Goal: Task Accomplishment & Management: Manage account settings

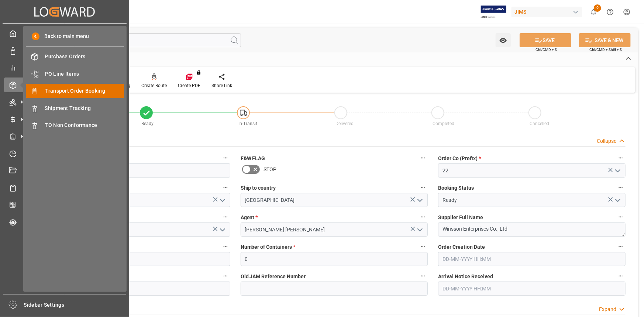
click at [73, 89] on span "Transport Order Booking" at bounding box center [84, 91] width 79 height 8
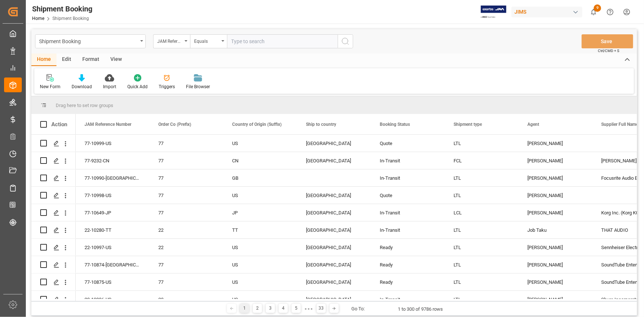
click at [240, 41] on input "text" at bounding box center [282, 41] width 111 height 14
type input "22-10790-CN"
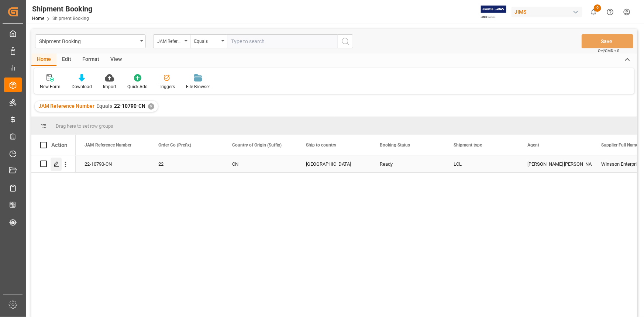
click at [58, 166] on line "Press SPACE to select this row." at bounding box center [56, 166] width 4 height 0
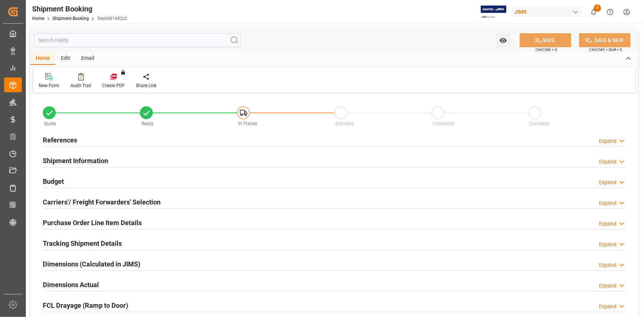
type input "0"
type input "[DATE]"
click at [110, 141] on div "References Expand" at bounding box center [334, 139] width 583 height 14
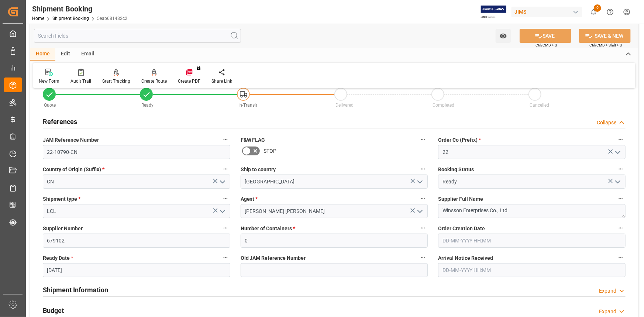
scroll to position [33, 0]
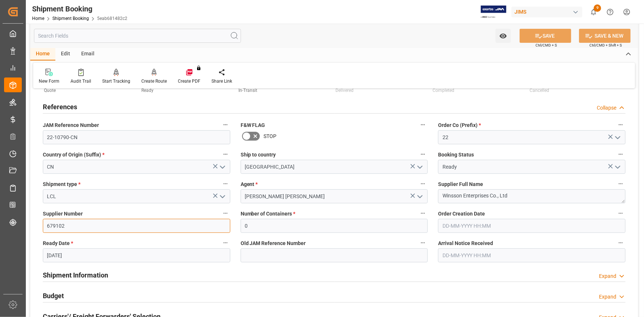
drag, startPoint x: 69, startPoint y: 225, endPoint x: 44, endPoint y: 224, distance: 25.1
click at [44, 224] on input "679102" at bounding box center [136, 226] width 187 height 14
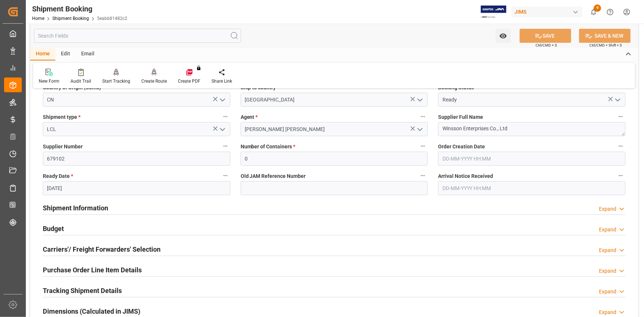
click at [132, 210] on div "Shipment Information Expand" at bounding box center [334, 207] width 583 height 14
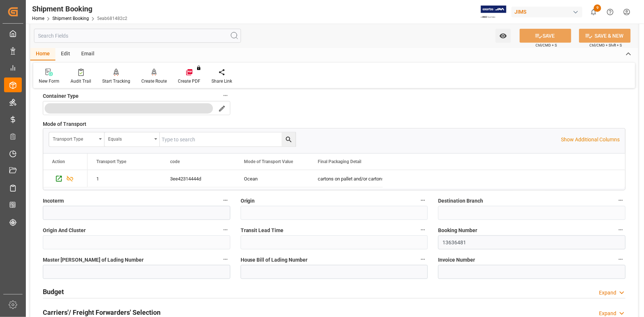
scroll to position [369, 0]
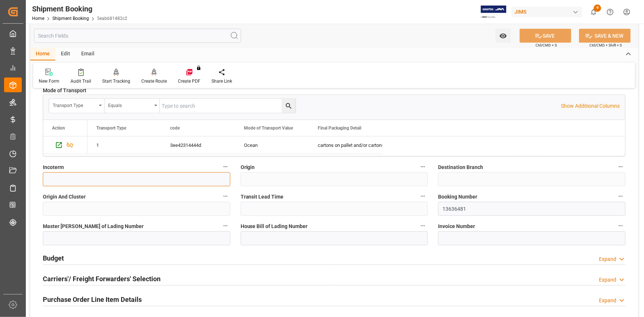
click at [63, 175] on input at bounding box center [136, 179] width 187 height 14
paste input "FOB [GEOGRAPHIC_DATA]"
type input "FOB [GEOGRAPHIC_DATA]"
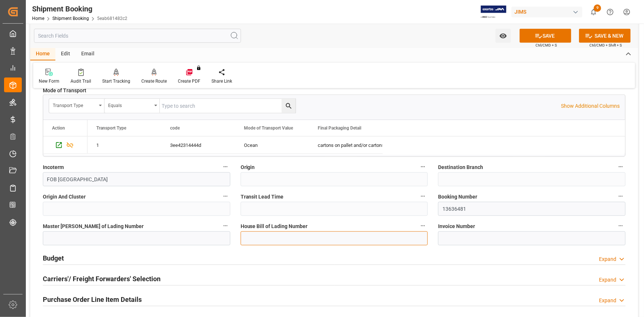
click at [260, 237] on input at bounding box center [334, 238] width 187 height 14
paste input "DTW4C2509048"
type input "DTW4C2509048"
click at [103, 235] on input at bounding box center [136, 238] width 187 height 14
paste input "OOLU2764951770"
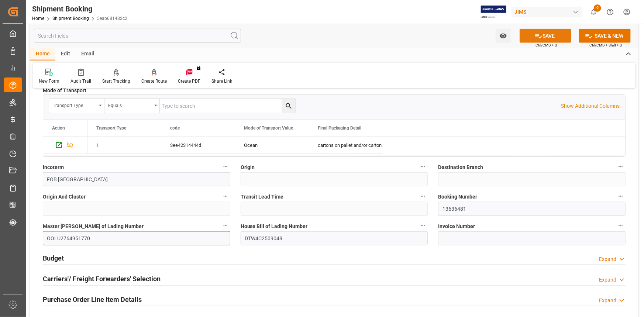
type input "OOLU2764951770"
click at [535, 40] on button "SAVE" at bounding box center [545, 36] width 52 height 14
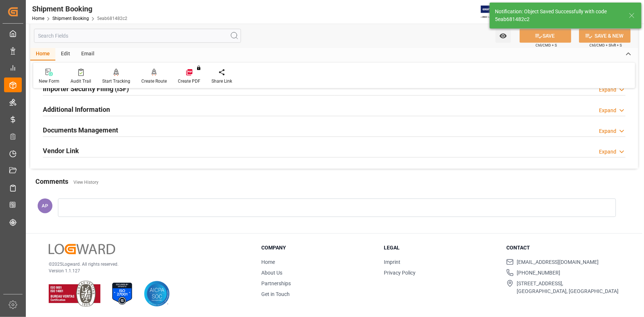
scroll to position [0, 0]
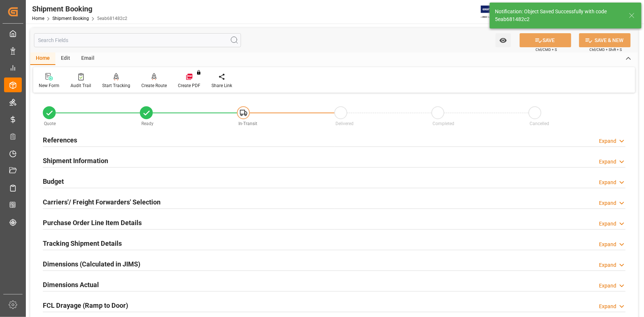
click at [159, 182] on div "Budget Expand" at bounding box center [334, 181] width 583 height 14
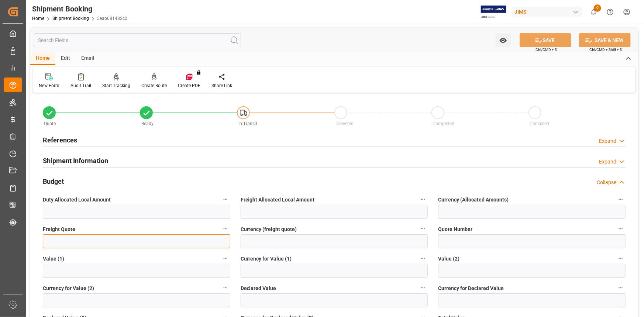
click at [86, 242] on input "text" at bounding box center [136, 241] width 187 height 14
click at [80, 270] on input "text" at bounding box center [136, 271] width 187 height 14
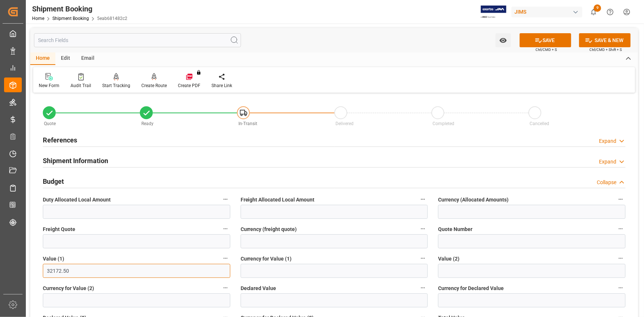
type input "32172.50"
click at [282, 267] on input at bounding box center [334, 271] width 187 height 14
type input "USD"
click at [552, 36] on button "SAVE" at bounding box center [545, 40] width 52 height 14
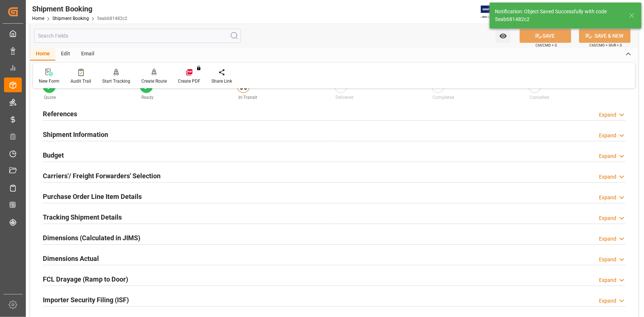
scroll to position [67, 0]
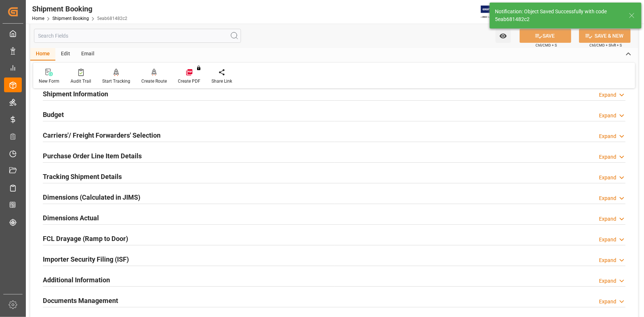
click at [138, 214] on div "Dimensions Actual Expand" at bounding box center [334, 217] width 583 height 14
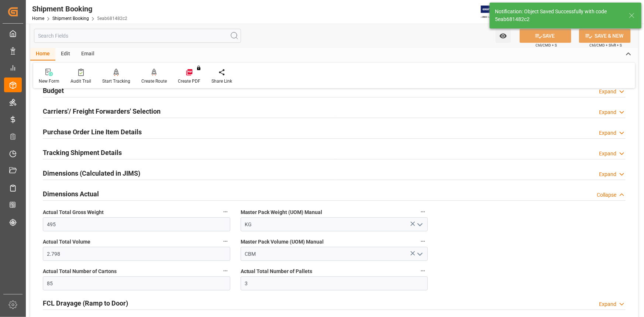
scroll to position [100, 0]
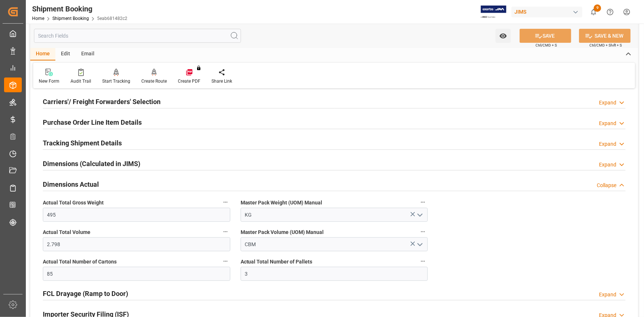
click at [152, 141] on div "Tracking Shipment Details Expand" at bounding box center [334, 142] width 583 height 14
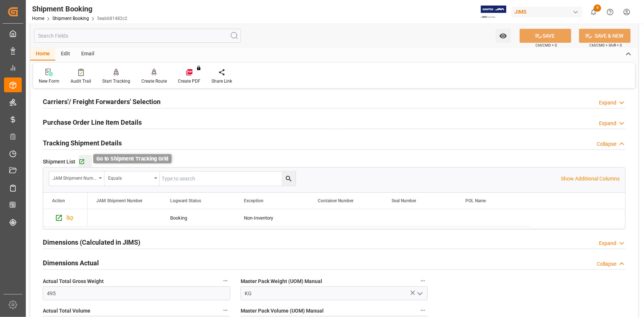
click at [83, 163] on icon "button" at bounding box center [82, 162] width 6 height 6
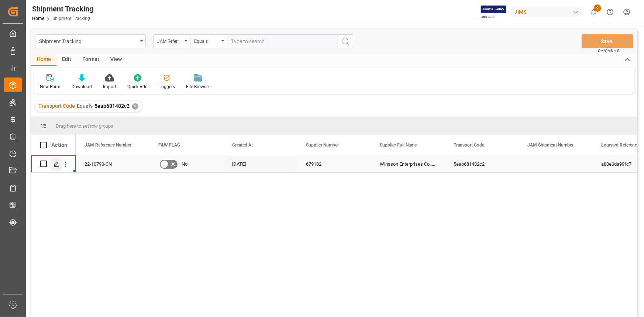
click at [58, 163] on icon "Press SPACE to select this row." at bounding box center [56, 164] width 6 height 6
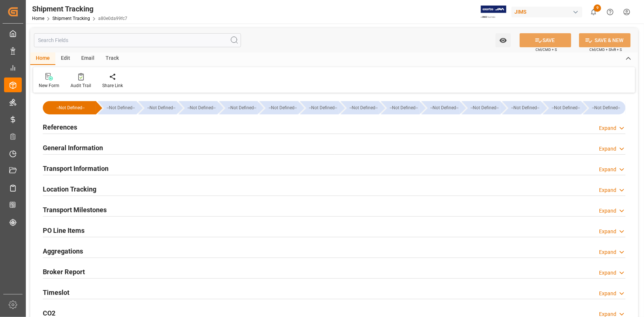
type input "[DATE]"
click at [111, 129] on div "References Expand" at bounding box center [334, 127] width 583 height 14
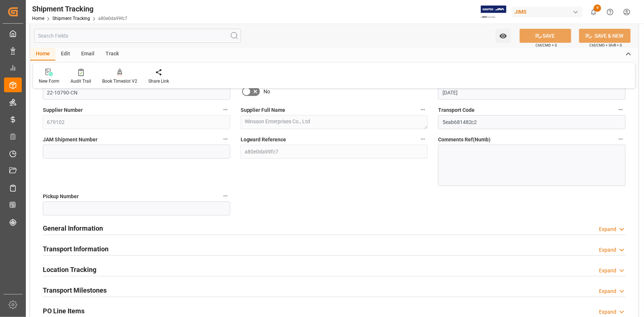
scroll to position [67, 0]
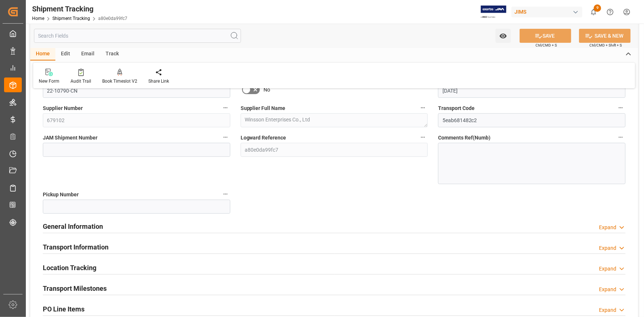
click at [141, 221] on div "General Information Expand" at bounding box center [334, 226] width 583 height 14
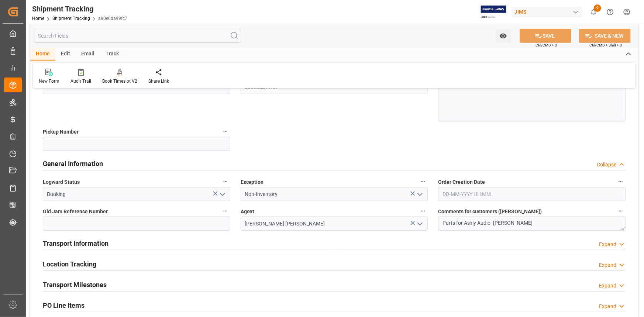
scroll to position [167, 0]
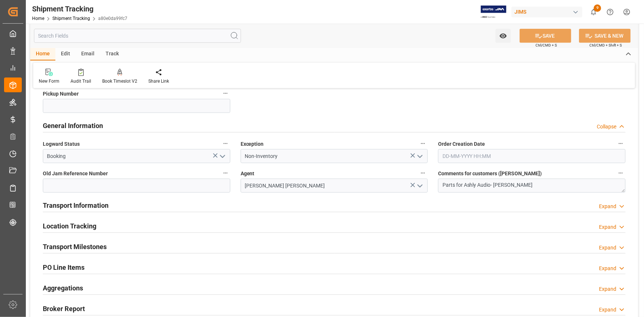
click at [137, 205] on div "Transport Information Expand" at bounding box center [334, 205] width 583 height 14
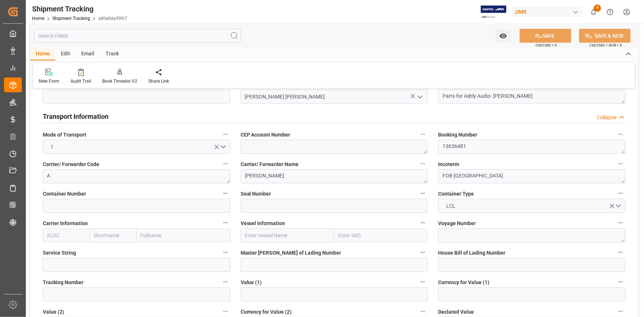
scroll to position [268, 0]
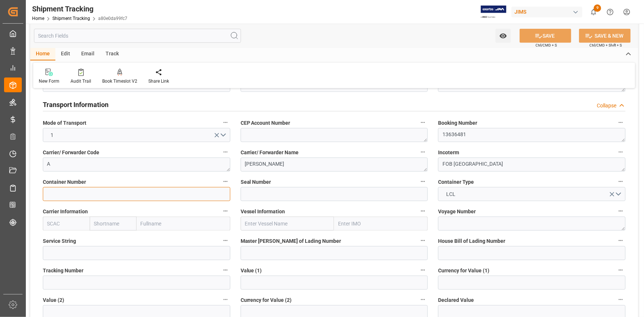
click at [95, 196] on input at bounding box center [136, 194] width 187 height 14
paste input "CCLU5161490"
type input "CCLU5161490"
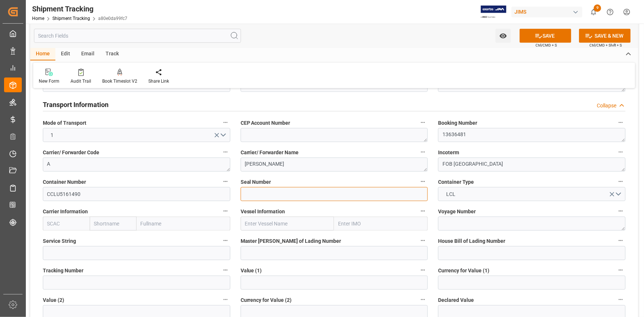
click at [258, 199] on input at bounding box center [334, 194] width 187 height 14
paste input "OOLJTD3486"
type input "OOLJTD3486"
click at [74, 219] on input "text" at bounding box center [66, 224] width 47 height 14
click at [52, 237] on b "OOLU" at bounding box center [55, 240] width 14 height 6
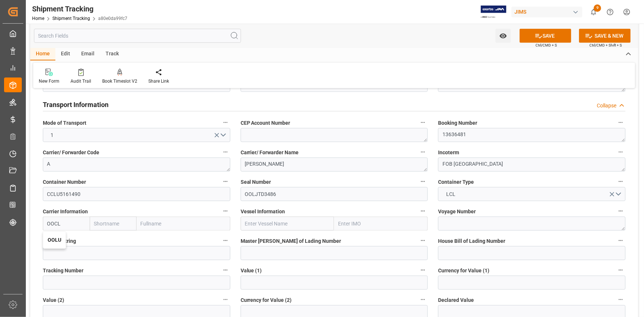
type input "OOLU"
type input "OOCL"
type input "Orient Overseas Container Line Ltd"
type input "OOLU"
click at [265, 225] on input "text" at bounding box center [288, 224] width 94 height 14
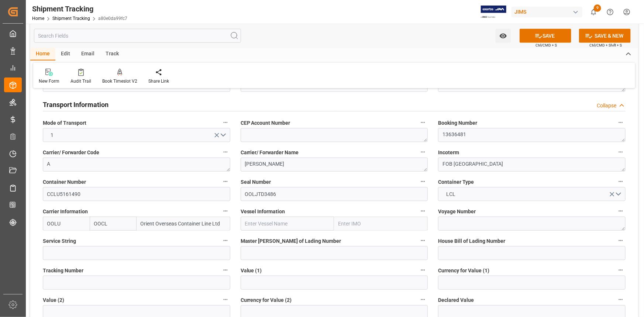
paste input "OOCL SEATTLE"
type input "OOCL SEATTLE"
click at [469, 221] on textarea at bounding box center [531, 224] width 187 height 14
paste textarea "037E"
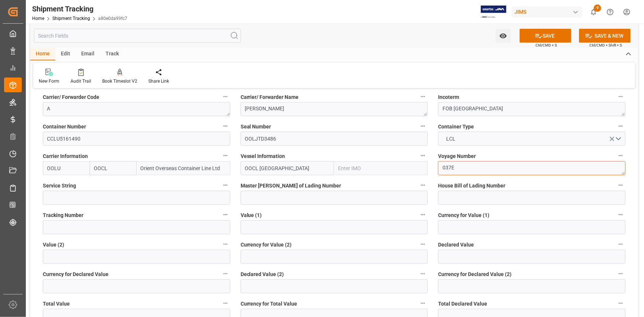
scroll to position [335, 0]
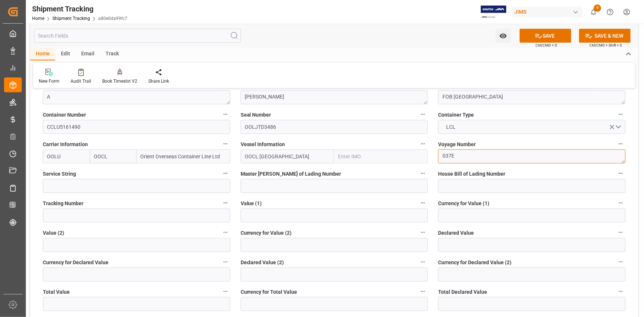
type textarea "037E"
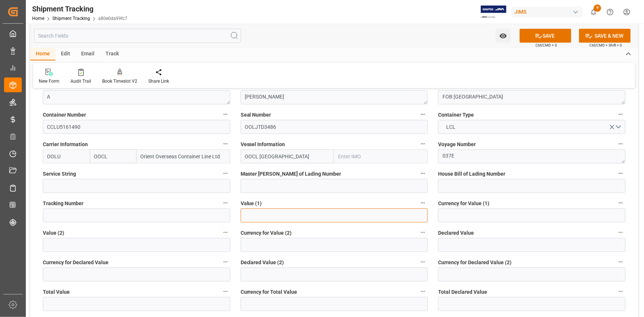
click at [253, 213] on input "text" at bounding box center [334, 215] width 187 height 14
type input "32172.50"
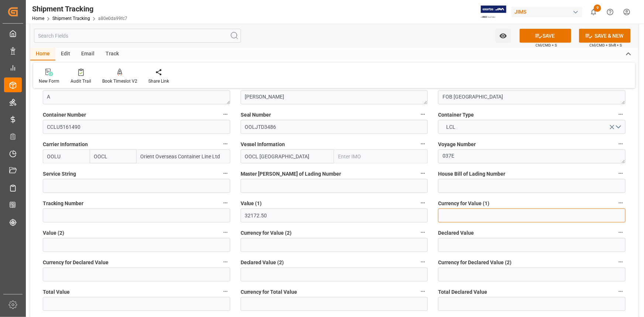
click at [476, 215] on input at bounding box center [531, 215] width 187 height 14
type input "USD"
click at [549, 33] on button "SAVE" at bounding box center [545, 36] width 52 height 14
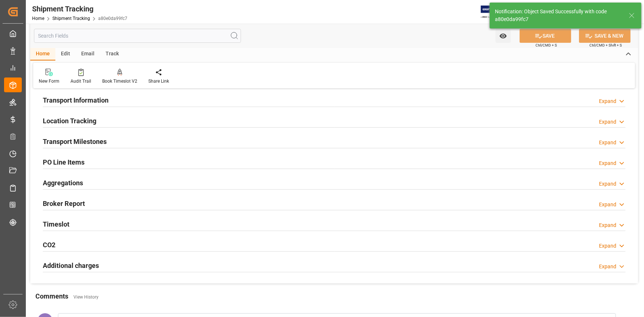
scroll to position [64, 0]
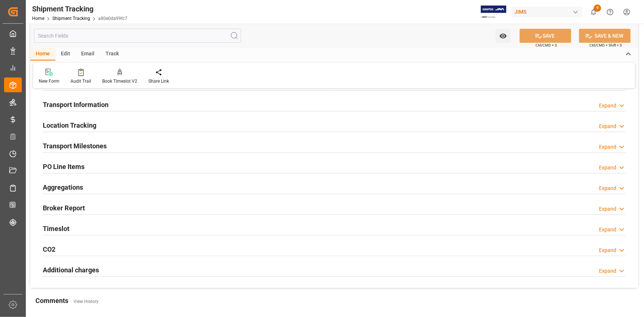
click at [142, 148] on div "Transport Milestones Expand" at bounding box center [334, 145] width 583 height 14
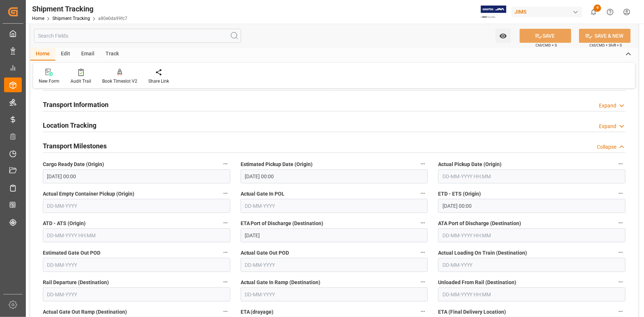
click at [445, 176] on input "text" at bounding box center [531, 176] width 187 height 14
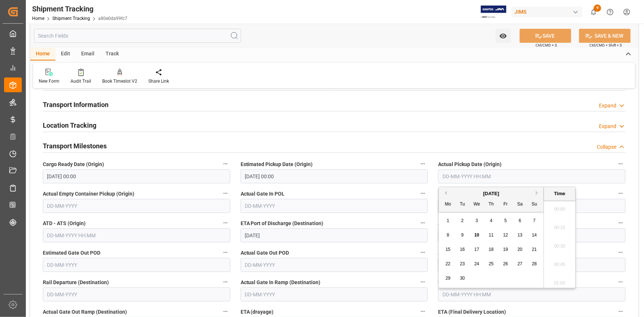
scroll to position [777, 0]
click at [489, 219] on div "4" at bounding box center [491, 221] width 9 height 9
type input "04-09-2025 00:00"
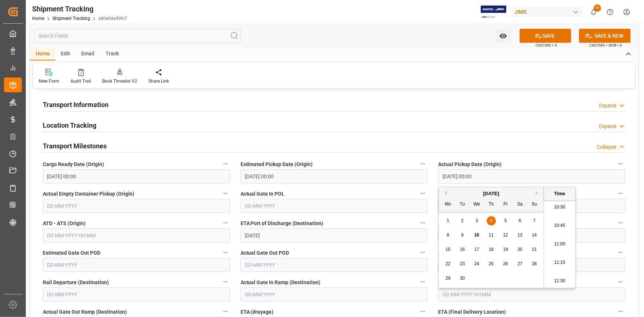
click at [389, 187] on div "Actual Gate In POL" at bounding box center [334, 201] width 198 height 30
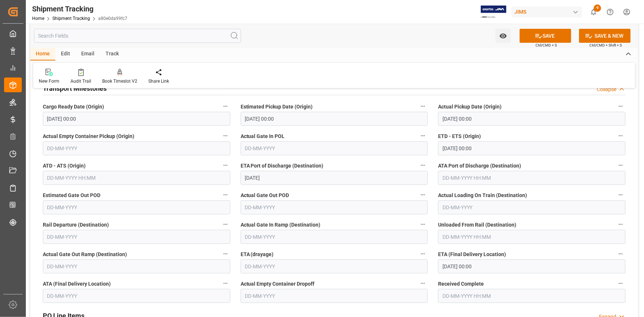
scroll to position [131, 0]
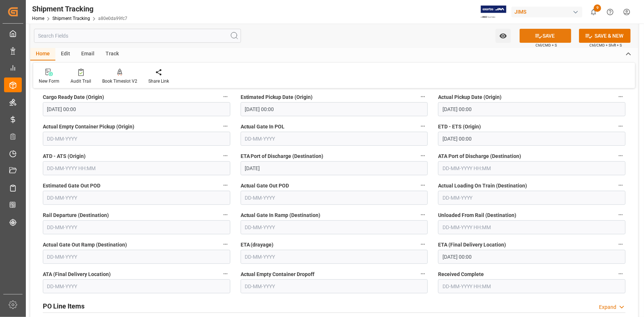
click at [548, 36] on button "SAVE" at bounding box center [545, 36] width 52 height 14
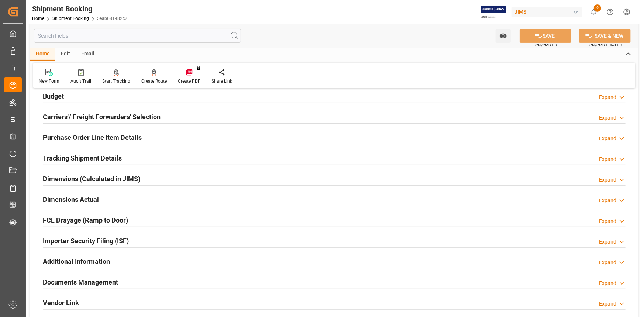
scroll to position [100, 0]
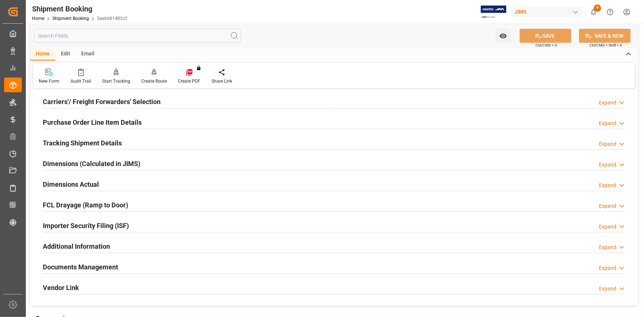
click at [135, 240] on div "Additional Information Expand" at bounding box center [334, 246] width 583 height 14
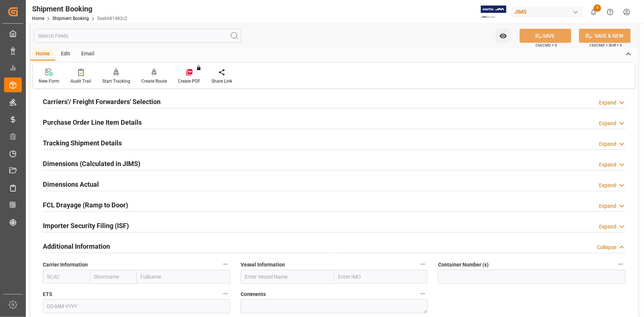
click at [141, 241] on div "Additional Information Collapse" at bounding box center [334, 246] width 583 height 14
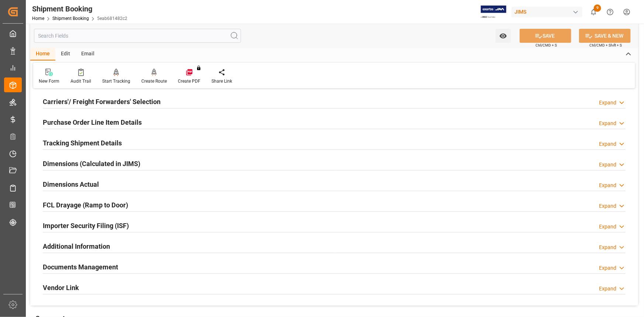
click at [130, 267] on div "Documents Management Expand" at bounding box center [334, 266] width 583 height 14
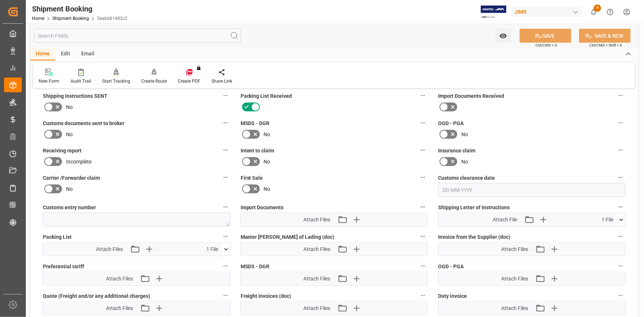
scroll to position [302, 0]
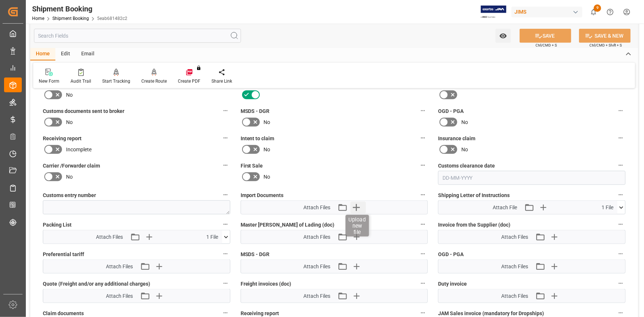
click at [357, 205] on icon "button" at bounding box center [356, 207] width 7 height 7
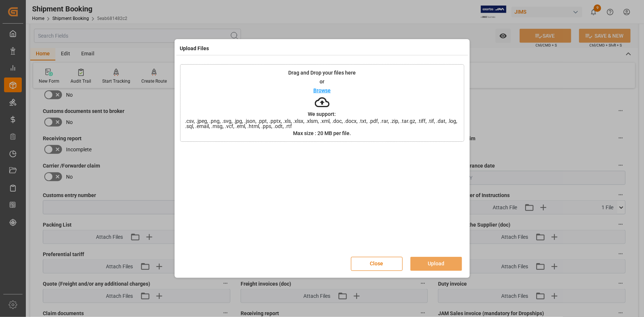
click at [321, 91] on p "Browse" at bounding box center [321, 90] width 17 height 5
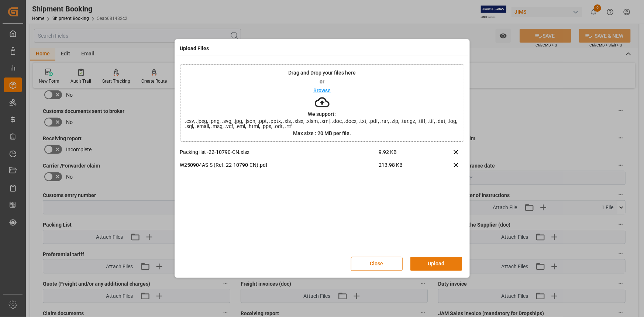
click at [433, 260] on button "Upload" at bounding box center [436, 264] width 52 height 14
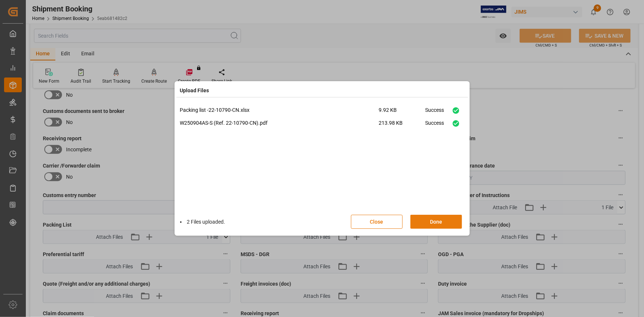
click at [441, 222] on button "Done" at bounding box center [436, 222] width 52 height 14
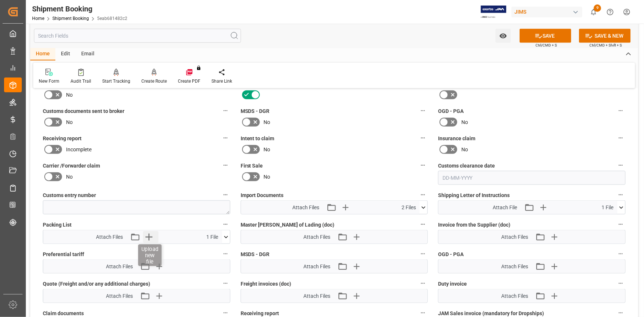
click at [151, 235] on icon "button" at bounding box center [149, 237] width 7 height 7
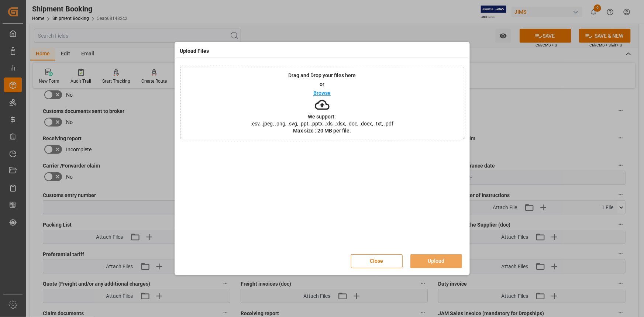
click at [317, 92] on p "Browse" at bounding box center [321, 92] width 17 height 5
click at [437, 260] on button "Upload" at bounding box center [436, 261] width 52 height 14
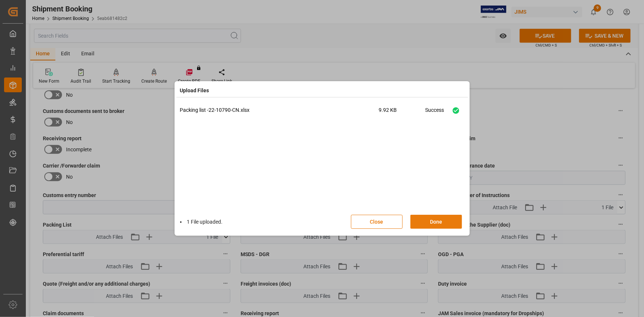
click at [432, 218] on button "Done" at bounding box center [436, 222] width 52 height 14
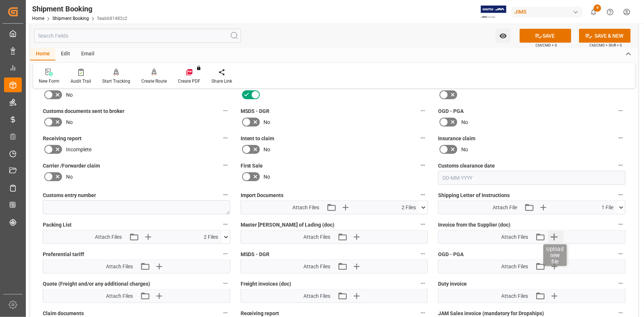
click at [554, 235] on icon "button" at bounding box center [553, 237] width 7 height 7
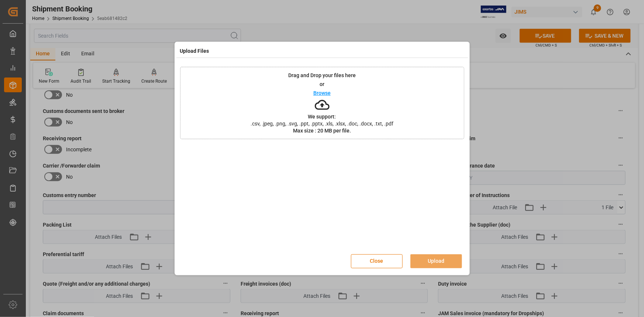
click at [315, 92] on p "Browse" at bounding box center [321, 92] width 17 height 5
click at [438, 258] on button "Upload" at bounding box center [436, 261] width 52 height 14
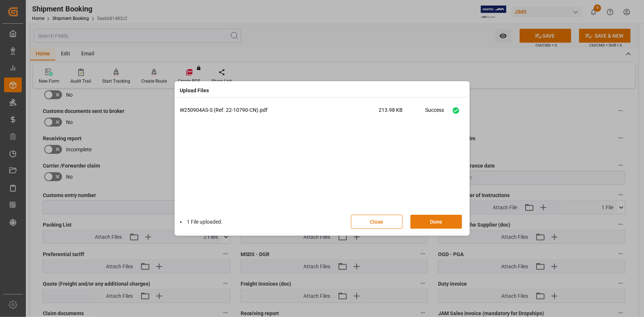
click at [434, 223] on button "Done" at bounding box center [436, 222] width 52 height 14
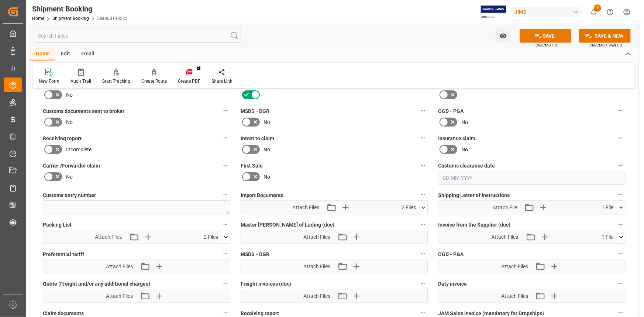
click at [551, 35] on button "SAVE" at bounding box center [545, 36] width 52 height 14
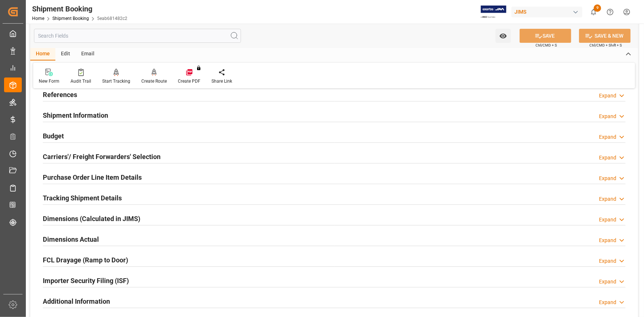
scroll to position [33, 0]
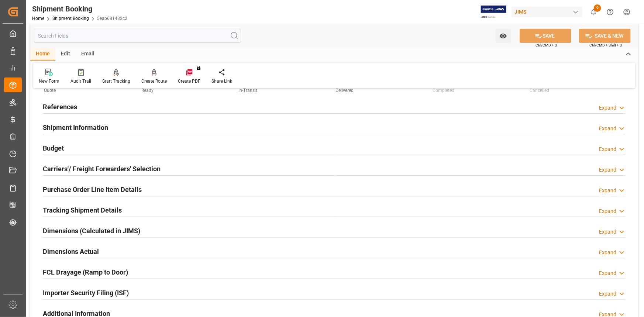
drag, startPoint x: 148, startPoint y: 147, endPoint x: 153, endPoint y: 151, distance: 6.5
click at [148, 147] on div "Budget Expand" at bounding box center [334, 148] width 583 height 14
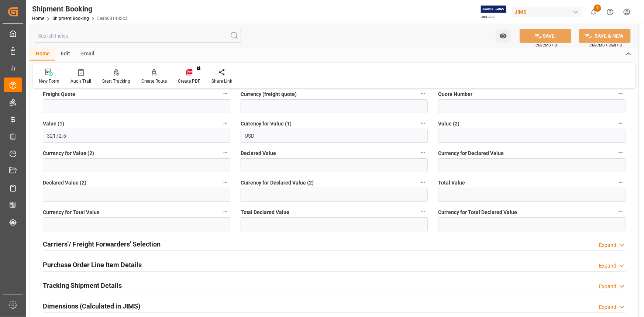
scroll to position [167, 0]
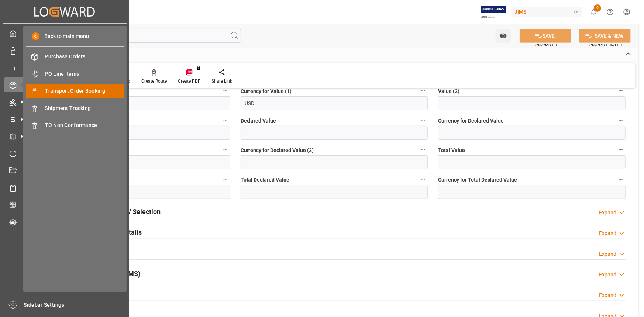
click at [85, 92] on span "Transport Order Booking" at bounding box center [84, 91] width 79 height 8
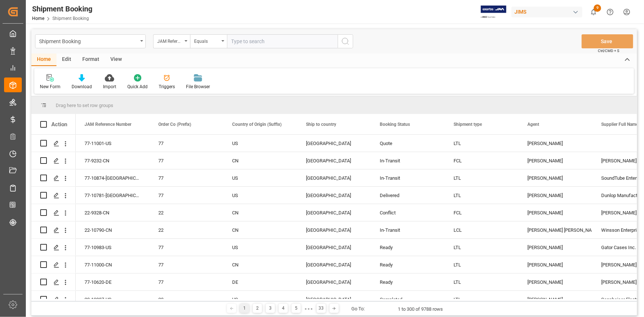
click at [240, 41] on input "text" at bounding box center [282, 41] width 111 height 14
type input "22-10066-DE"
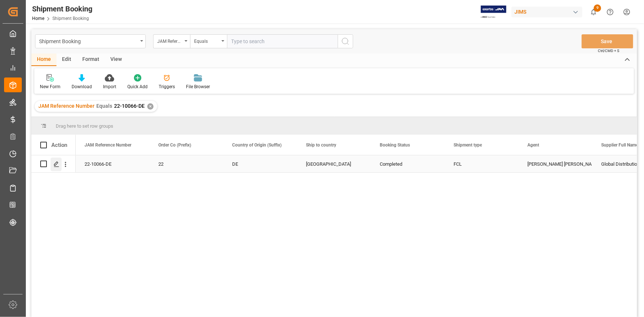
click at [59, 166] on icon "Press SPACE to select this row." at bounding box center [56, 164] width 6 height 6
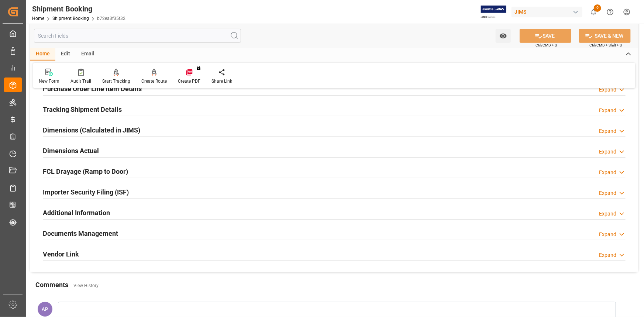
scroll to position [201, 0]
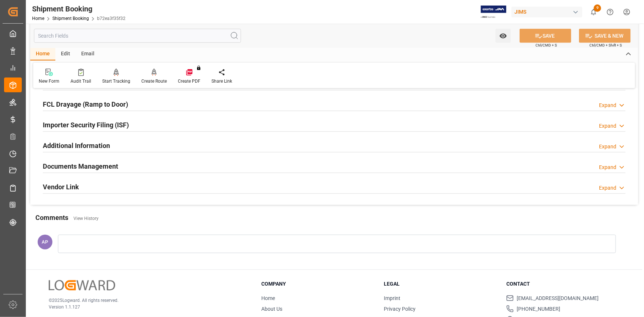
click at [146, 171] on div "Documents Management Expand" at bounding box center [334, 166] width 583 height 14
click at [149, 162] on div "Documents Management Expand" at bounding box center [334, 166] width 583 height 14
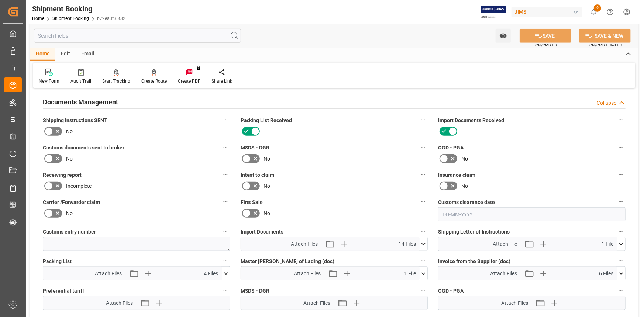
scroll to position [268, 0]
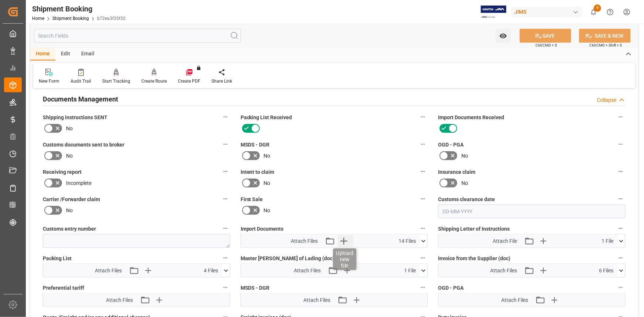
click at [346, 236] on icon "button" at bounding box center [344, 241] width 12 height 12
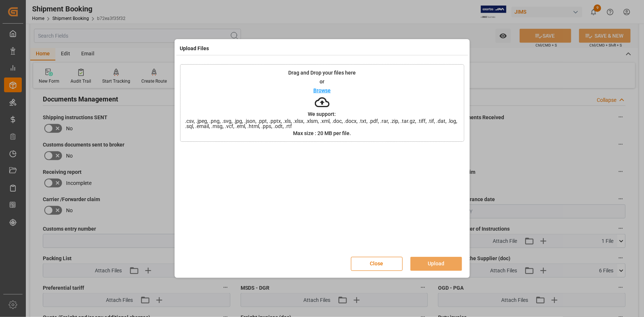
click at [320, 89] on p "Browse" at bounding box center [321, 90] width 17 height 5
click at [442, 263] on button "Upload" at bounding box center [436, 264] width 52 height 14
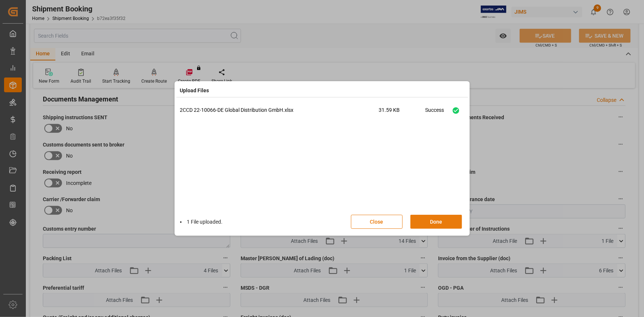
click at [437, 226] on button "Done" at bounding box center [436, 222] width 52 height 14
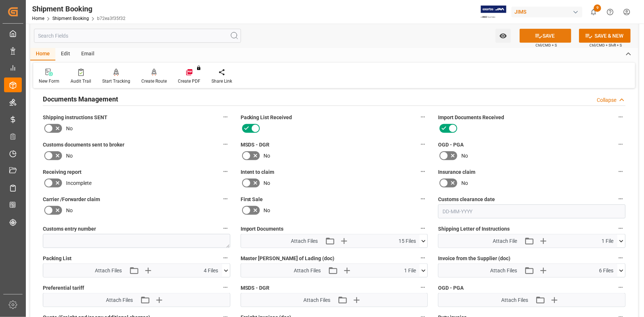
click at [546, 33] on button "SAVE" at bounding box center [545, 36] width 52 height 14
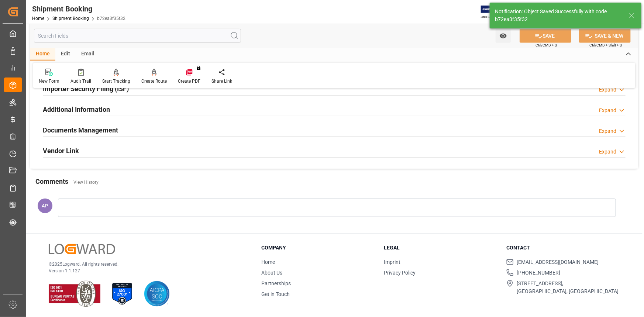
scroll to position [236, 0]
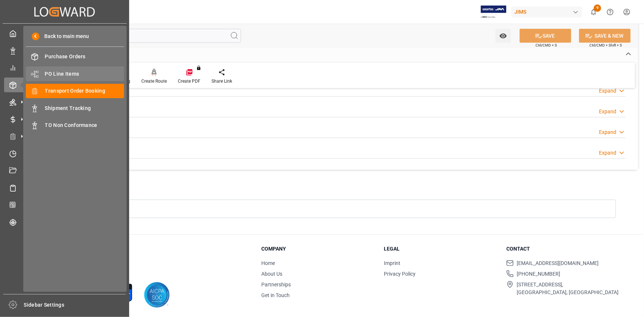
click at [66, 74] on span "PO Line Items" at bounding box center [84, 74] width 79 height 8
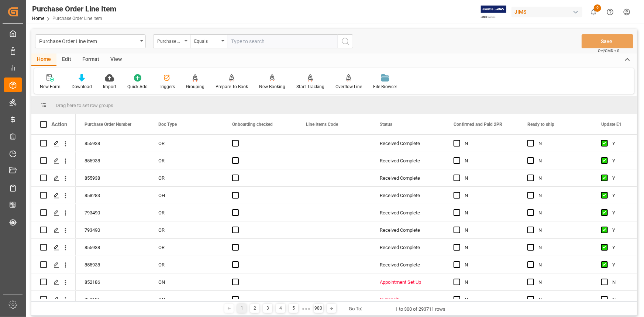
click at [173, 38] on div "Purchase Order Number" at bounding box center [169, 40] width 25 height 8
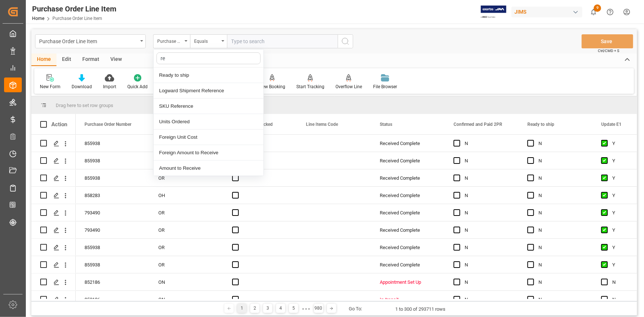
type input "ref"
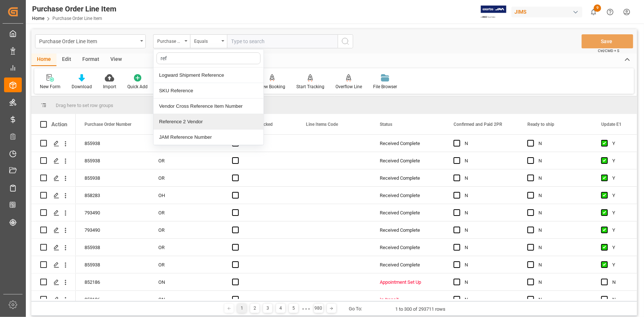
click at [191, 118] on div "Reference 2 Vendor" at bounding box center [208, 121] width 110 height 15
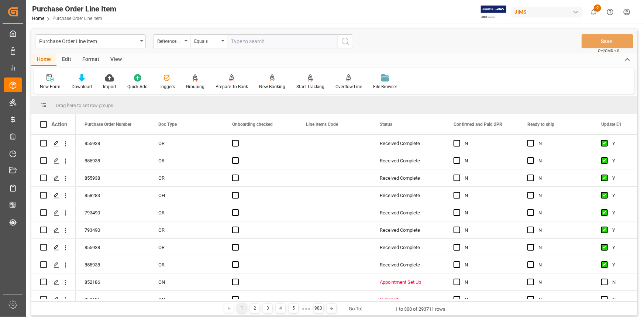
click at [239, 40] on input "text" at bounding box center [282, 41] width 111 height 14
paste input "22-9844-IT"
type input "22-9844-IT"
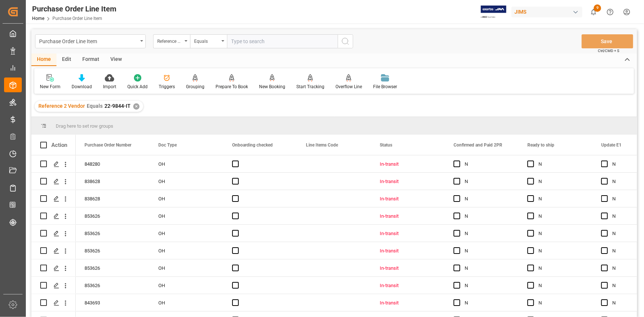
click at [115, 59] on div "View" at bounding box center [116, 59] width 23 height 13
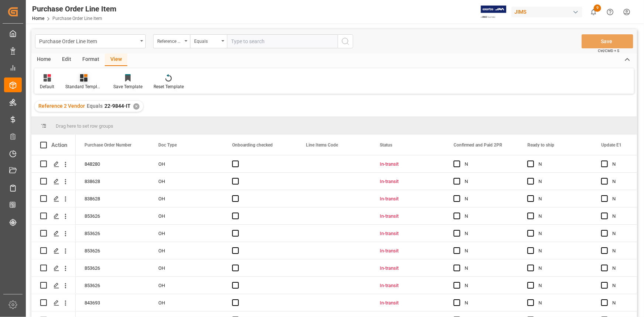
click at [87, 80] on div at bounding box center [83, 78] width 37 height 8
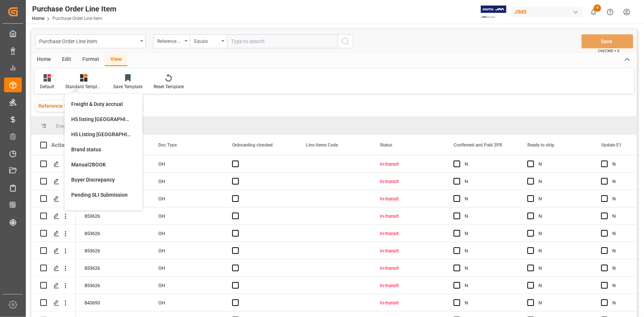
click at [88, 117] on div "HS listing USA" at bounding box center [103, 119] width 65 height 8
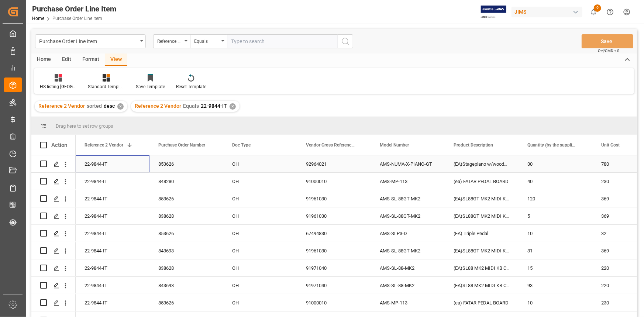
click at [112, 167] on div "22-9844-IT" at bounding box center [113, 163] width 74 height 17
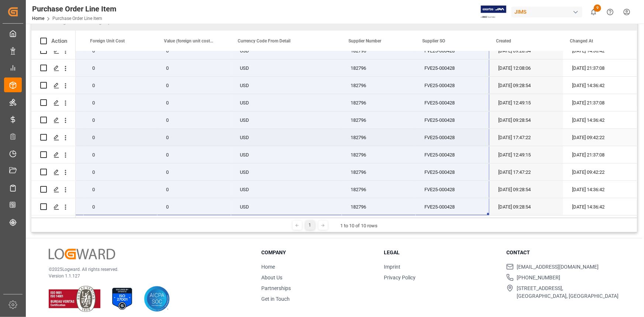
scroll to position [109, 0]
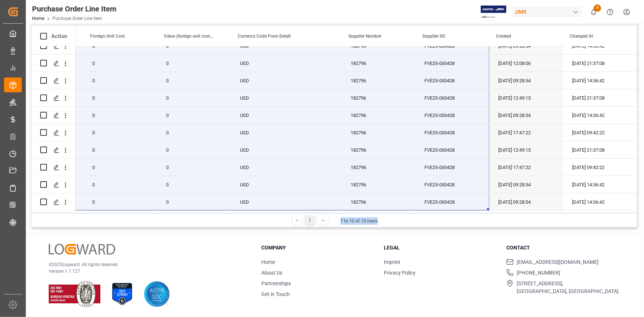
drag, startPoint x: 384, startPoint y: 212, endPoint x: 310, endPoint y: 218, distance: 74.4
click at [310, 218] on div "1 1 to 10 of 10 rows" at bounding box center [333, 220] width 605 height 15
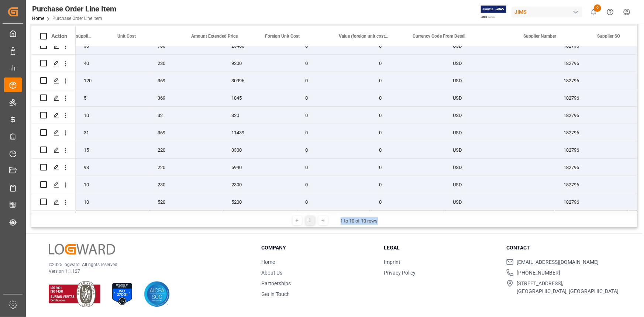
scroll to position [0, 418]
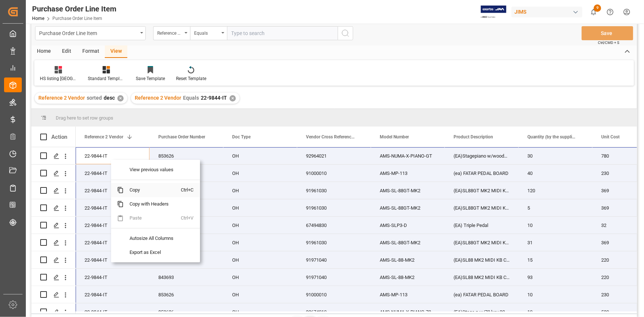
click at [134, 188] on span "Copy" at bounding box center [153, 190] width 58 height 14
